Goal: Download file/media

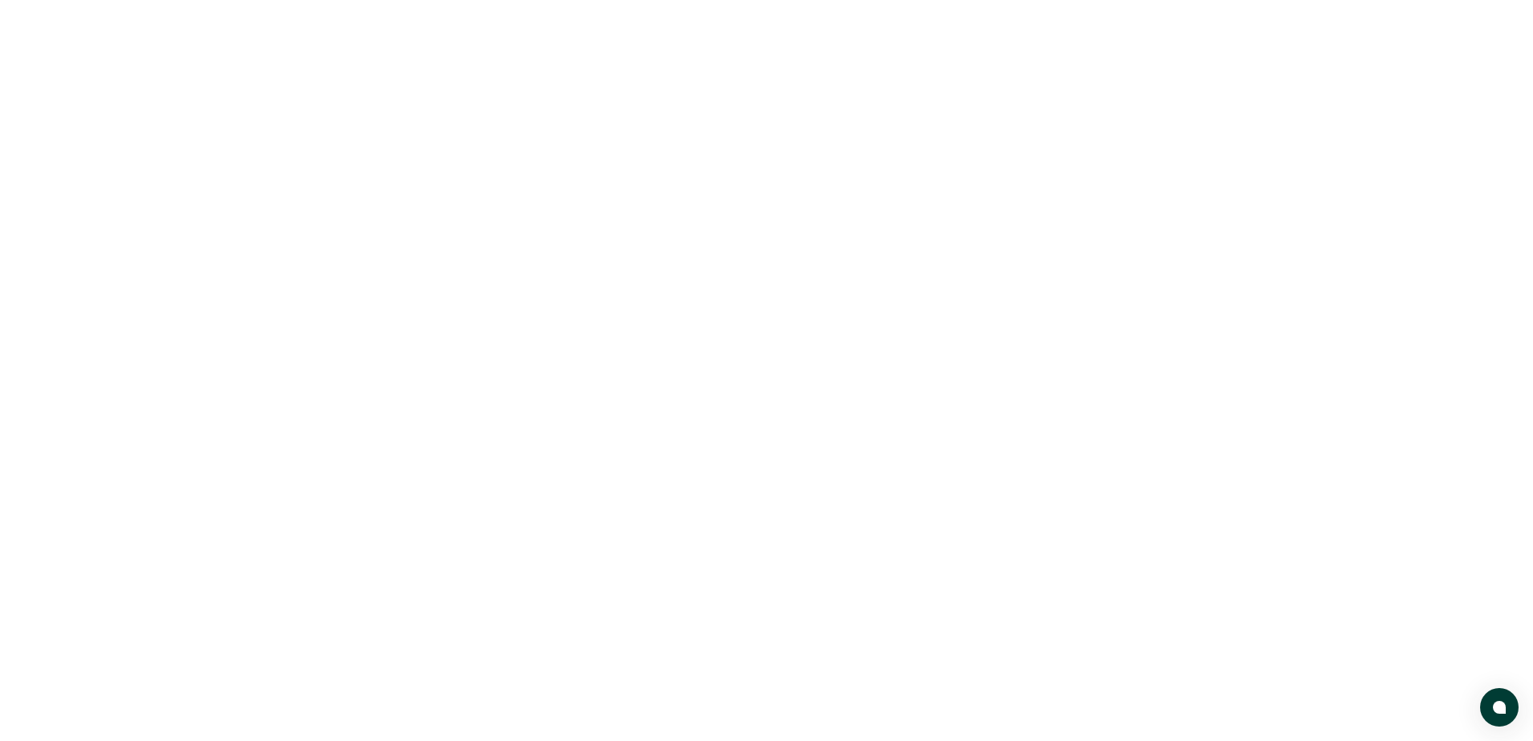
click at [339, 79] on body at bounding box center [766, 370] width 1533 height 741
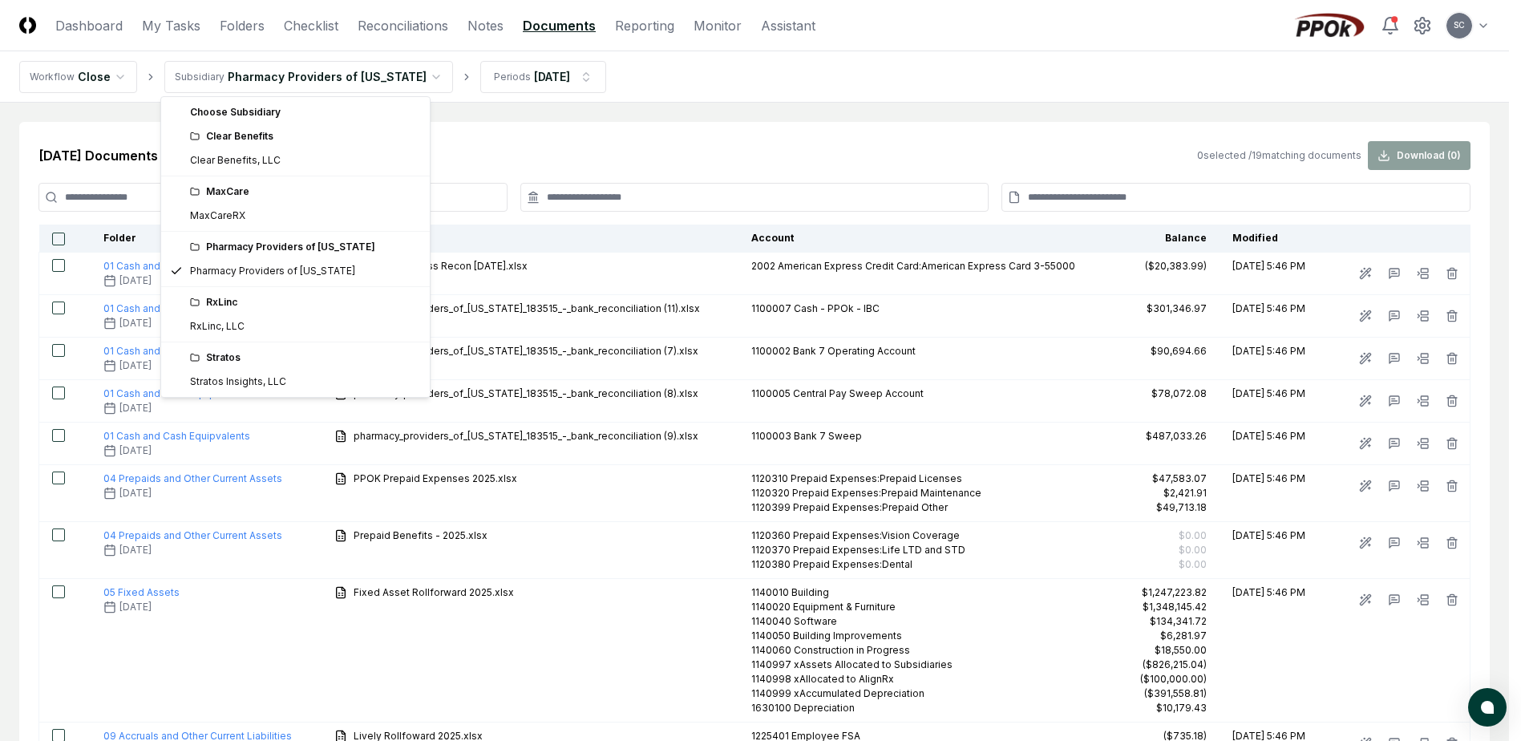
click at [342, 73] on html "CloseCore Dashboard My Tasks Folders Checklist Reconciliations Notes Documents …" at bounding box center [760, 669] width 1521 height 1338
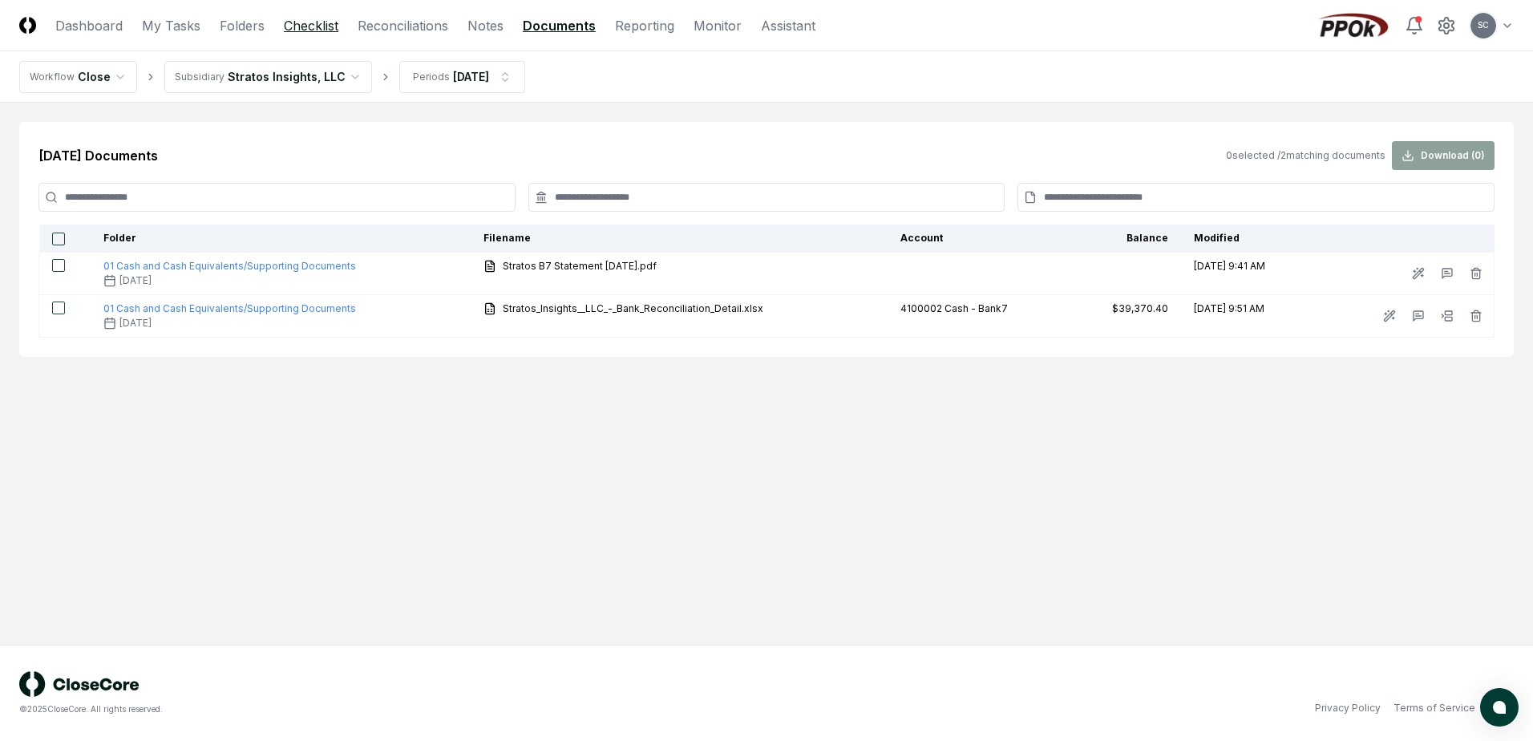
click at [311, 21] on link "Checklist" at bounding box center [311, 25] width 55 height 19
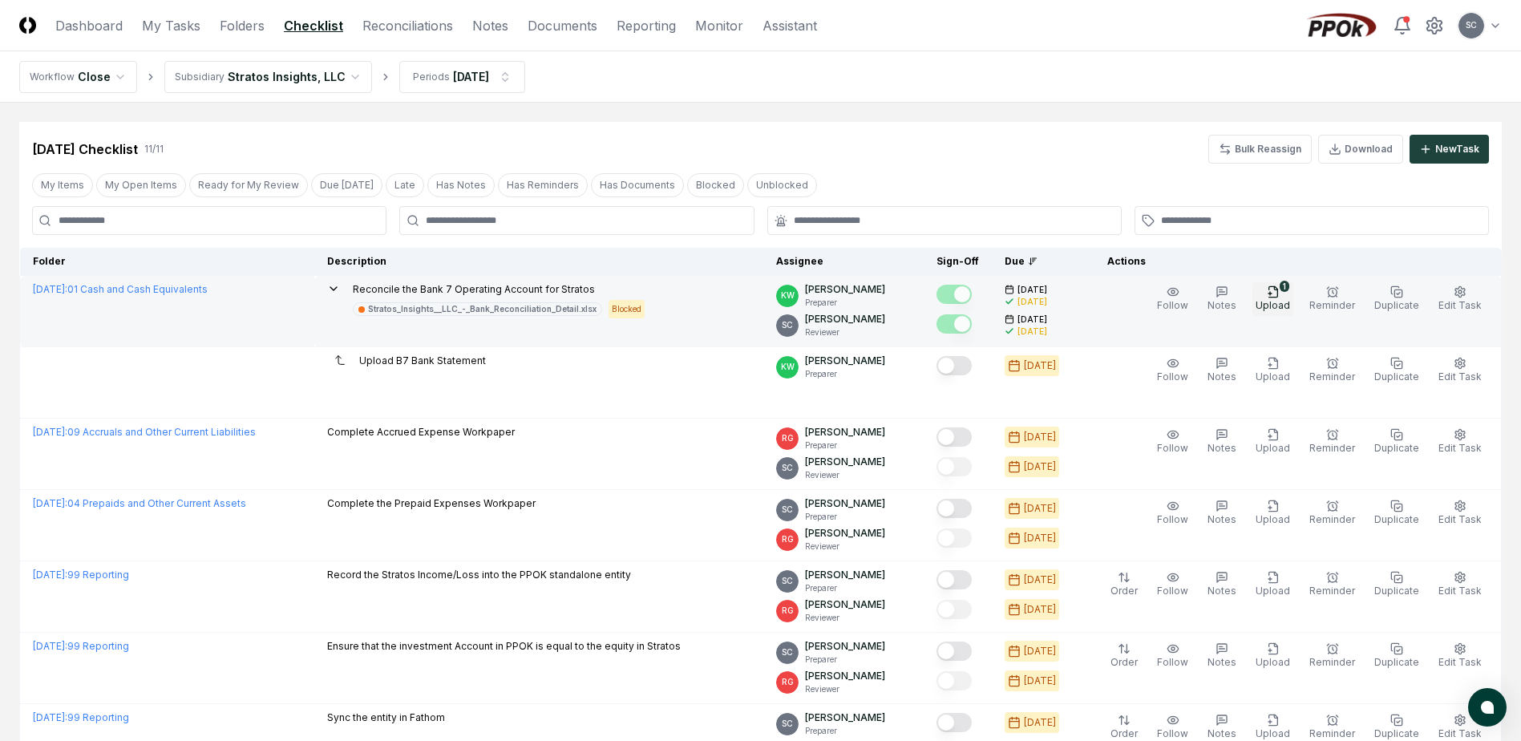
click at [1280, 294] on icon "button" at bounding box center [1273, 292] width 13 height 13
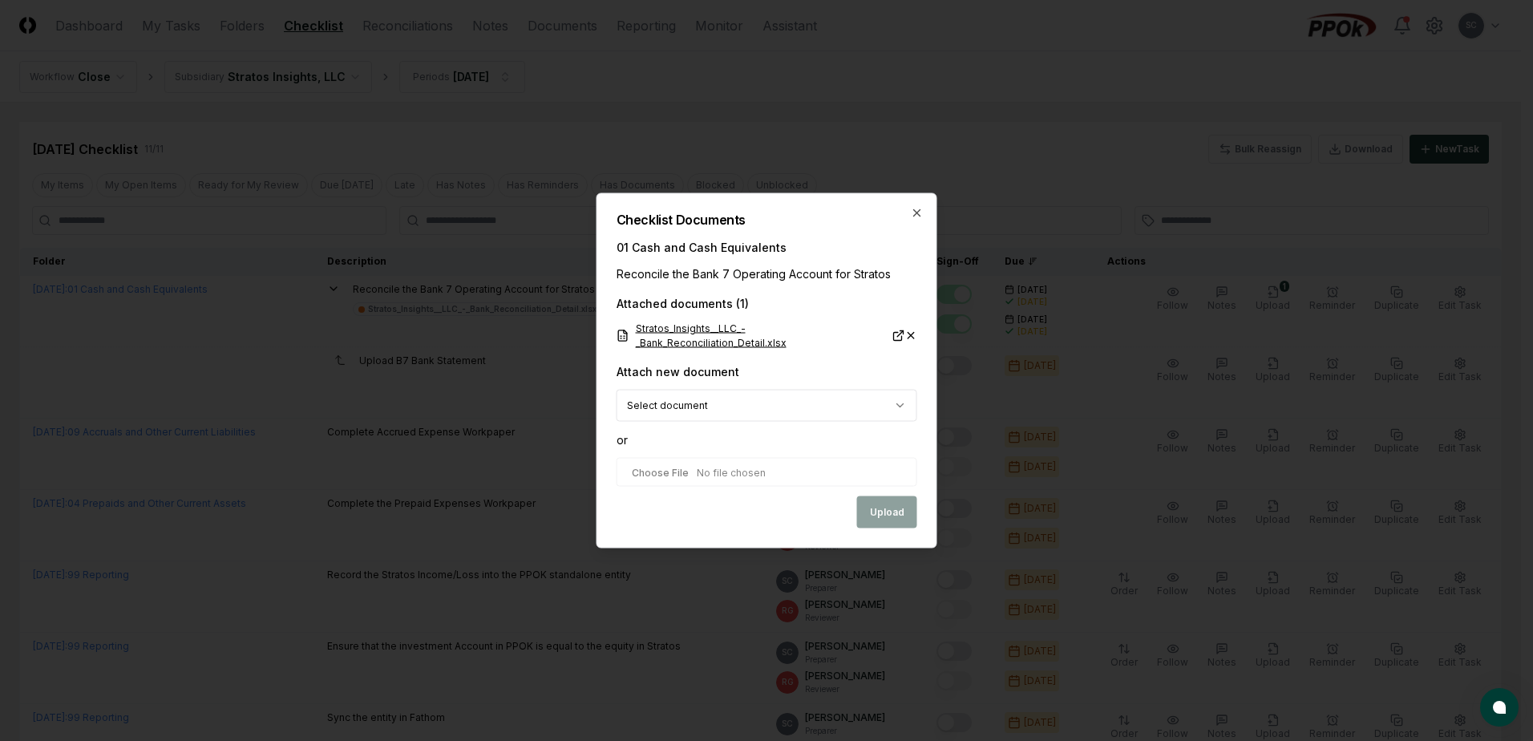
click at [678, 331] on link "Stratos_Insights__LLC_-_Bank_Reconciliation_Detail.xlsx" at bounding box center [761, 336] width 289 height 29
drag, startPoint x: 915, startPoint y: 218, endPoint x: 934, endPoint y: 178, distance: 44.5
click at [915, 218] on icon "button" at bounding box center [917, 213] width 13 height 13
